Goal: Use online tool/utility

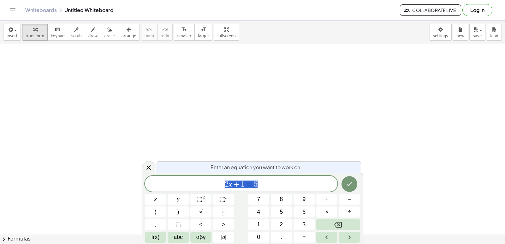
click at [348, 184] on icon "Done" at bounding box center [350, 184] width 8 height 8
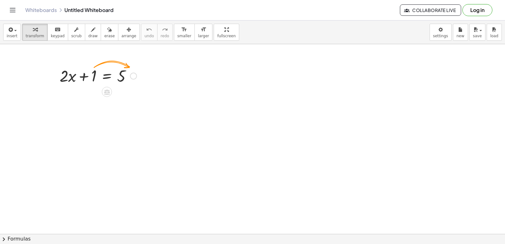
drag, startPoint x: 88, startPoint y: 78, endPoint x: 131, endPoint y: 98, distance: 47.6
drag, startPoint x: 131, startPoint y: 98, endPoint x: 161, endPoint y: 76, distance: 37.5
drag, startPoint x: 84, startPoint y: 78, endPoint x: 135, endPoint y: 78, distance: 51.1
click at [135, 78] on div at bounding box center [97, 75] width 83 height 21
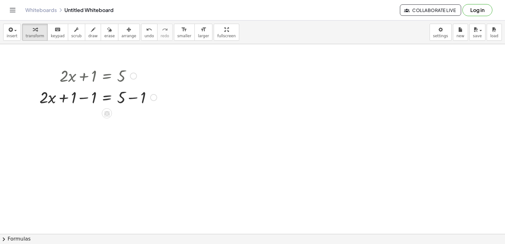
click at [133, 97] on div at bounding box center [98, 96] width 124 height 21
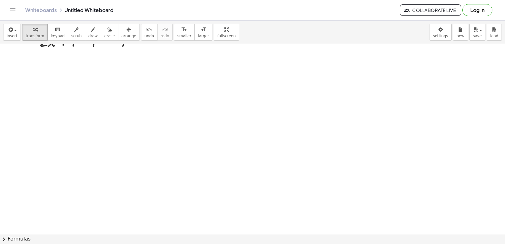
scroll to position [95, 0]
click at [283, 167] on div at bounding box center [252, 160] width 505 height 420
drag, startPoint x: 176, startPoint y: 170, endPoint x: 181, endPoint y: 163, distance: 9.5
click at [176, 170] on div at bounding box center [252, 160] width 505 height 420
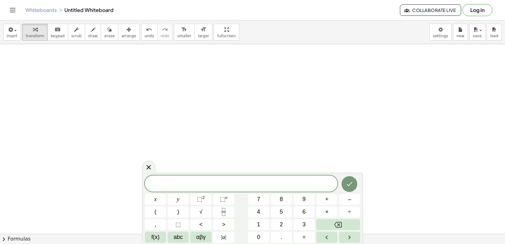
drag, startPoint x: 198, startPoint y: 152, endPoint x: 81, endPoint y: 132, distance: 118.8
click at [81, 132] on div at bounding box center [252, 160] width 505 height 420
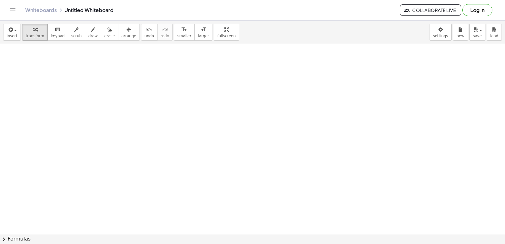
click at [178, 171] on div at bounding box center [252, 160] width 505 height 420
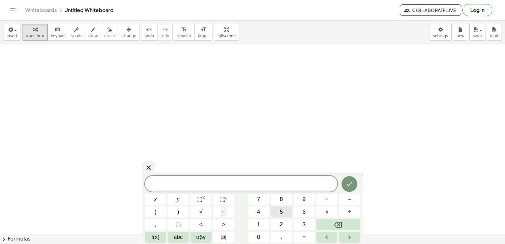
click at [287, 212] on button "5" at bounding box center [281, 211] width 21 height 11
click at [179, 195] on button "y" at bounding box center [178, 199] width 21 height 11
click at [331, 214] on button "×" at bounding box center [326, 211] width 21 height 11
click at [335, 220] on button "Backspace" at bounding box center [338, 224] width 44 height 11
click at [322, 199] on button "+" at bounding box center [326, 199] width 21 height 11
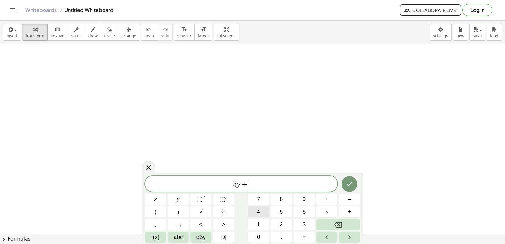
click at [267, 210] on button "4" at bounding box center [258, 211] width 21 height 11
click at [350, 185] on icon "Done" at bounding box center [350, 184] width 8 height 8
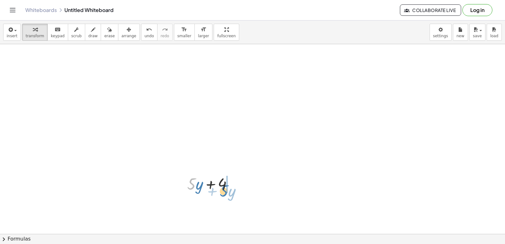
drag, startPoint x: 195, startPoint y: 187, endPoint x: 228, endPoint y: 192, distance: 33.3
click at [228, 192] on div at bounding box center [212, 183] width 57 height 21
click at [208, 209] on div at bounding box center [212, 204] width 57 height 21
click at [205, 204] on div at bounding box center [212, 204] width 57 height 21
